Goal: Communication & Community: Answer question/provide support

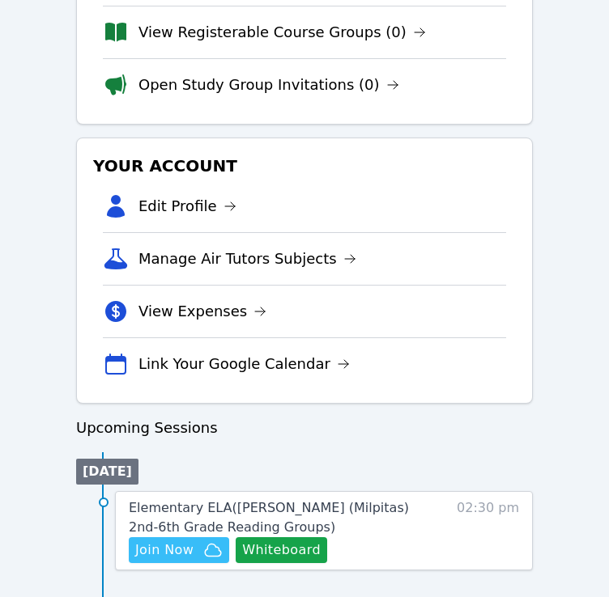
scroll to position [405, 0]
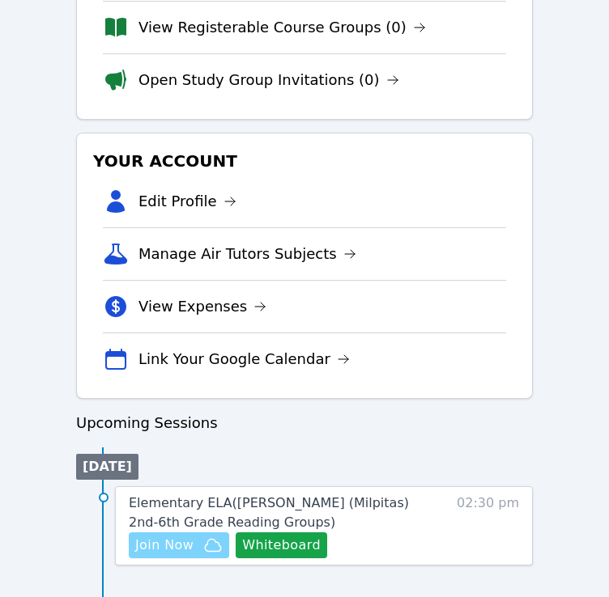
click at [177, 538] on span "Join Now" at bounding box center [164, 545] width 58 height 19
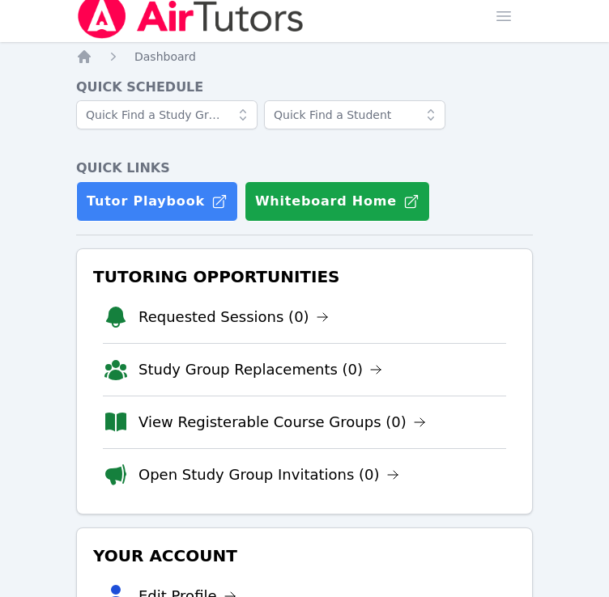
scroll to position [6, 0]
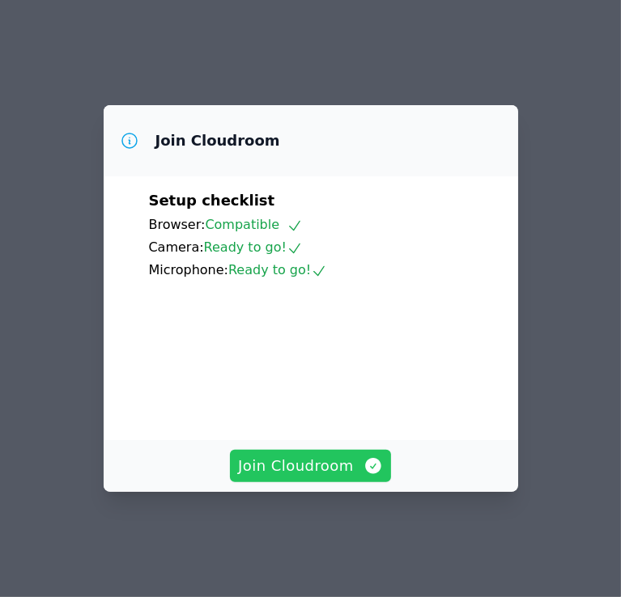
click at [356, 483] on button "Join Cloudroom" at bounding box center [310, 466] width 161 height 32
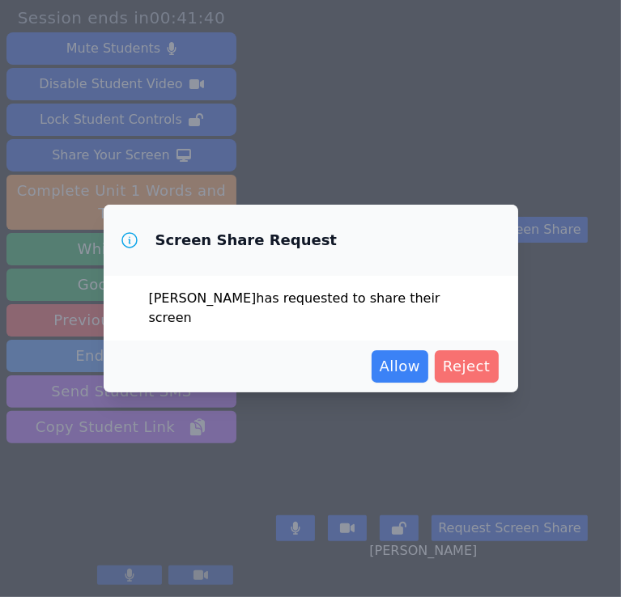
click at [473, 355] on span "Reject" at bounding box center [467, 366] width 48 height 23
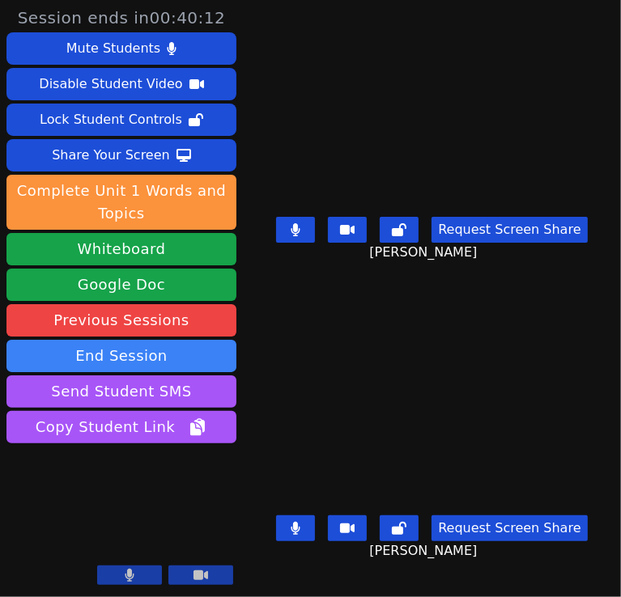
click at [300, 236] on icon at bounding box center [296, 229] width 10 height 13
click at [303, 236] on icon at bounding box center [295, 229] width 16 height 13
click at [300, 236] on icon at bounding box center [296, 229] width 10 height 13
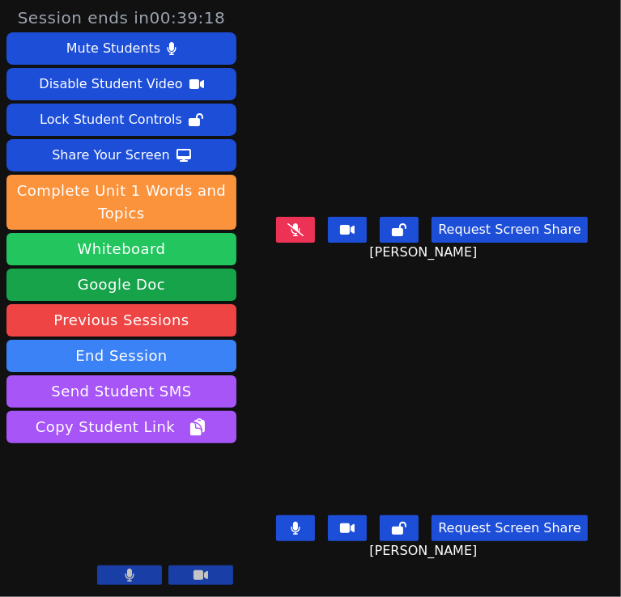
click at [160, 258] on button "Whiteboard" at bounding box center [121, 249] width 230 height 32
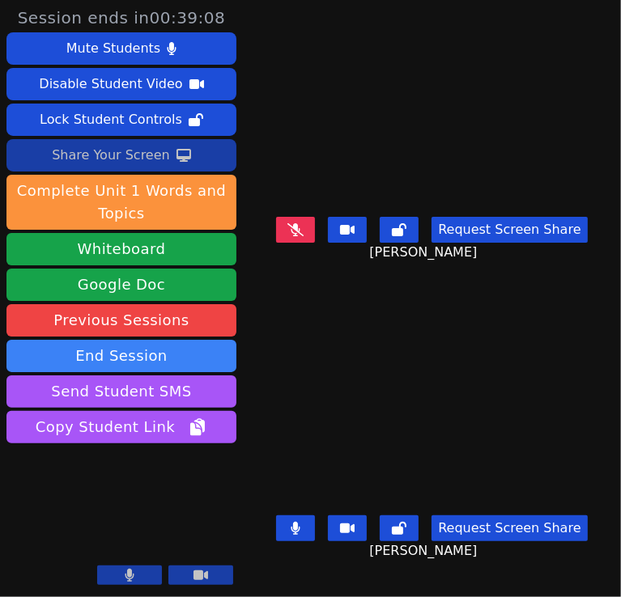
click at [141, 152] on div "Share Your Screen" at bounding box center [111, 155] width 118 height 26
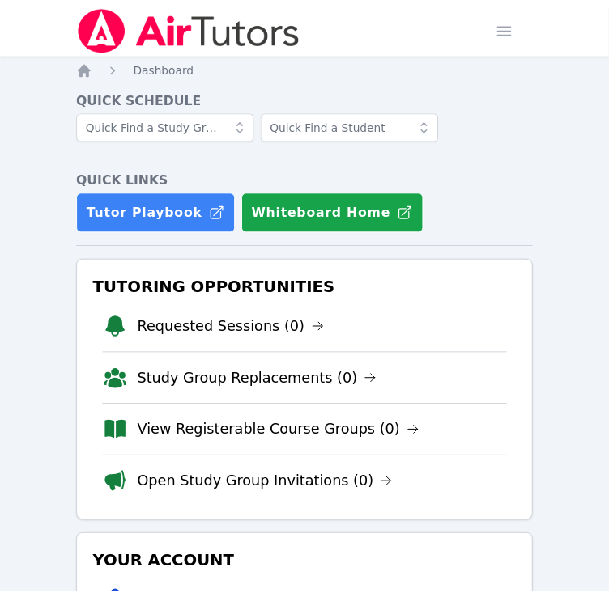
scroll to position [6, 0]
